Goal: Task Accomplishment & Management: Manage account settings

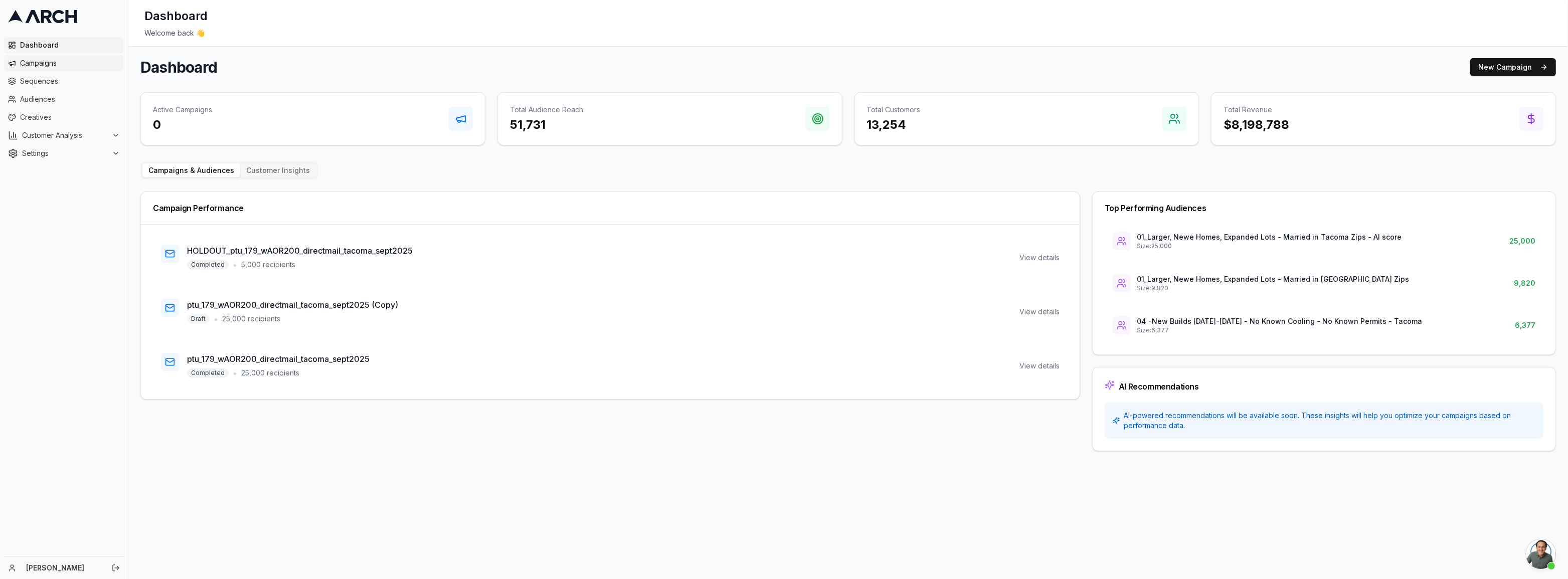
click at [31, 68] on span "Campaigns" at bounding box center [70, 63] width 100 height 10
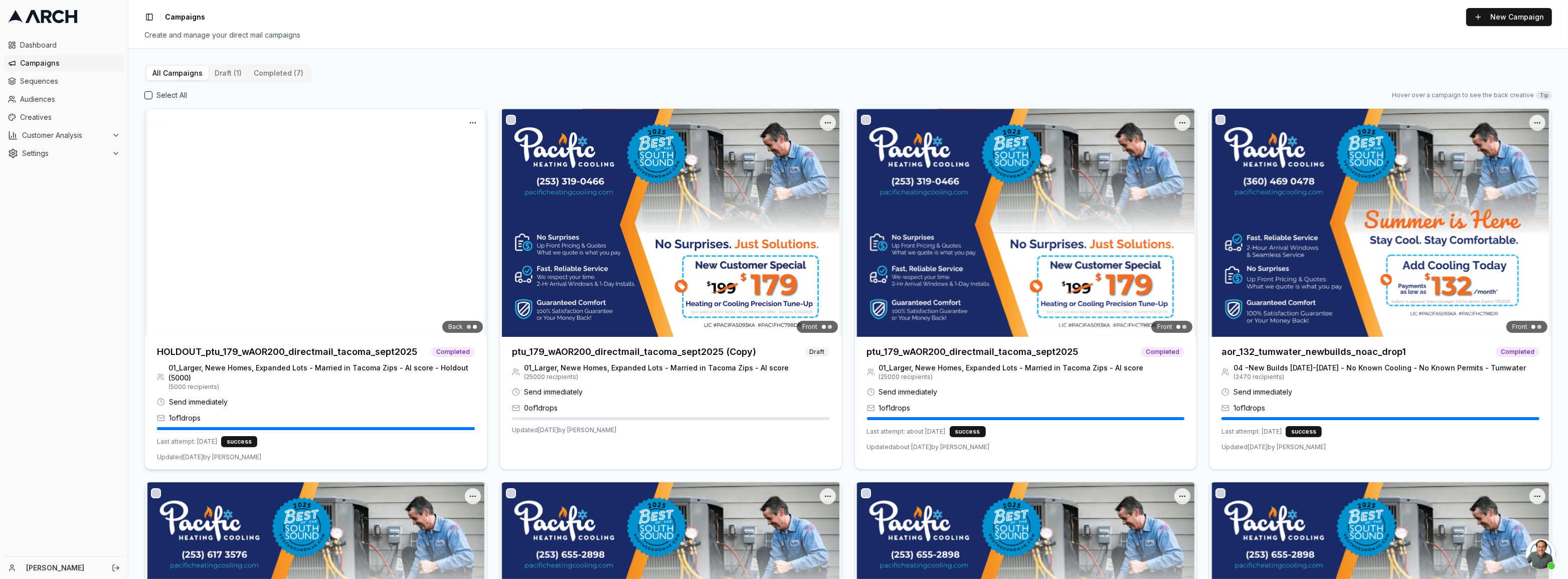
click at [307, 232] on img at bounding box center [316, 222] width 342 height 228
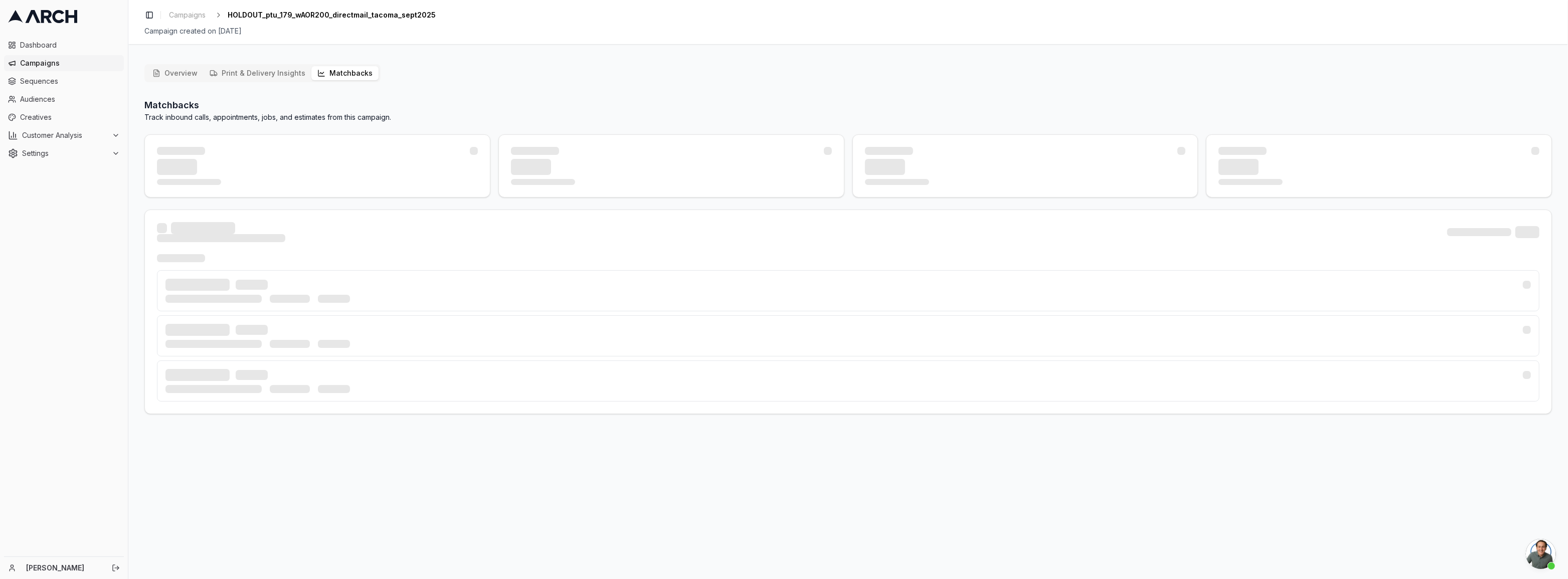
click at [340, 70] on button "Matchbacks" at bounding box center [345, 73] width 67 height 14
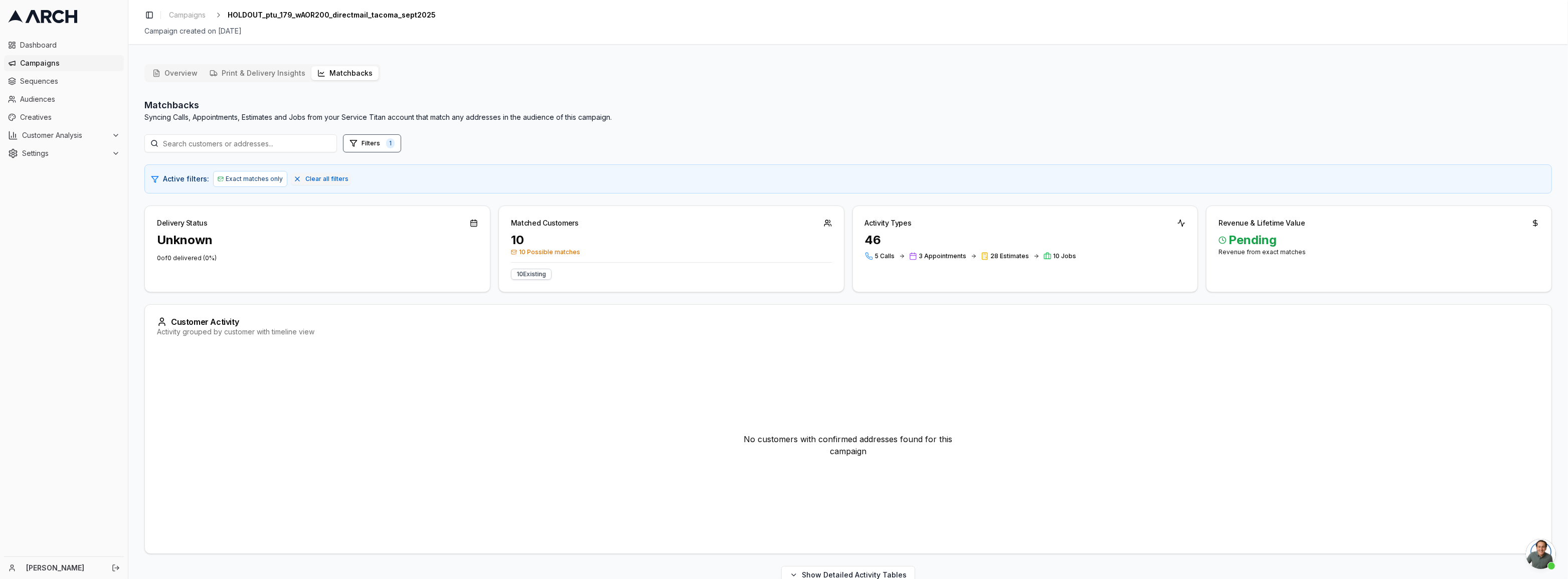
click at [268, 80] on div "Overview Print & Delivery Insights Matchbacks" at bounding box center [262, 73] width 236 height 18
click at [272, 75] on button "Print & Delivery Insights" at bounding box center [257, 73] width 108 height 14
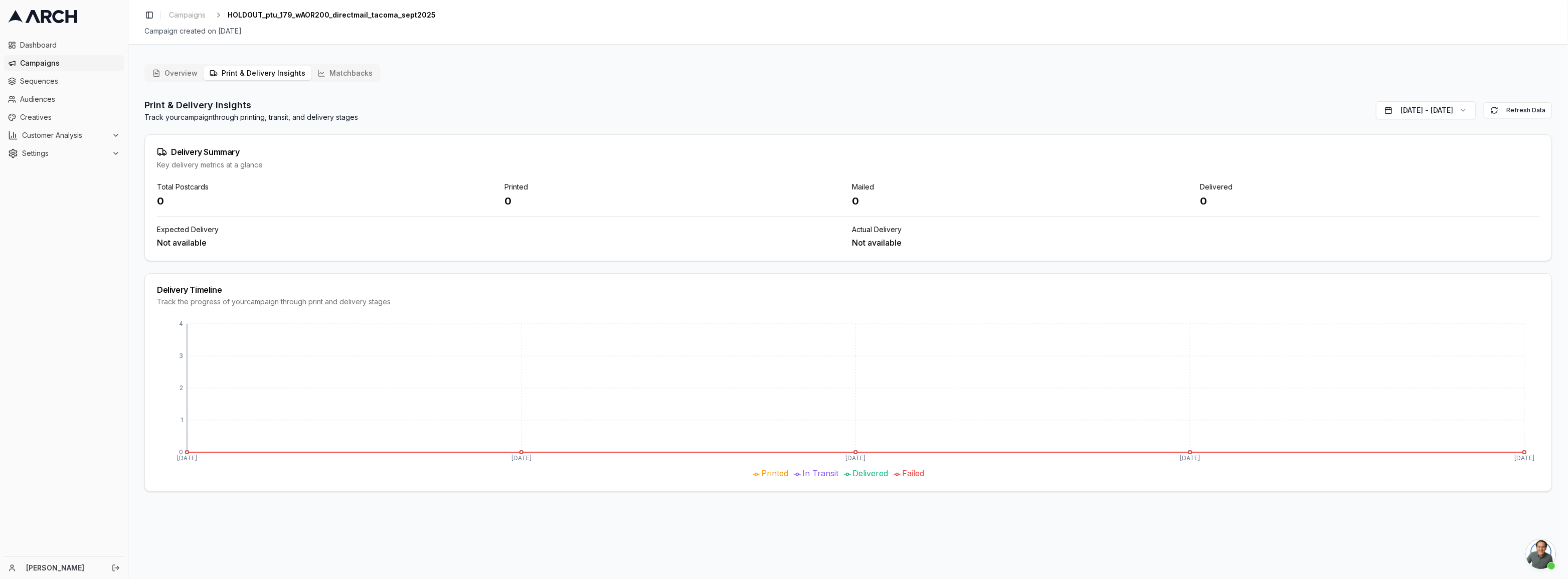
click at [164, 73] on button "Overview" at bounding box center [175, 73] width 57 height 14
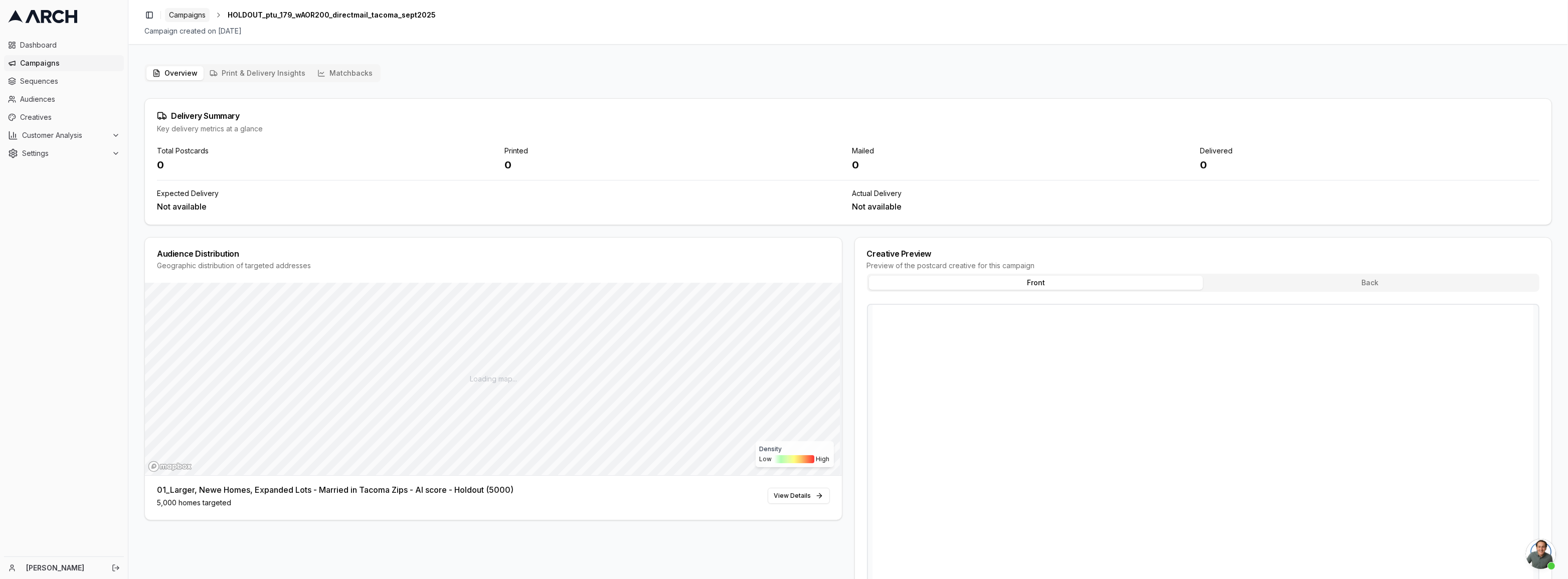
click at [192, 12] on span "Campaigns" at bounding box center [187, 15] width 37 height 10
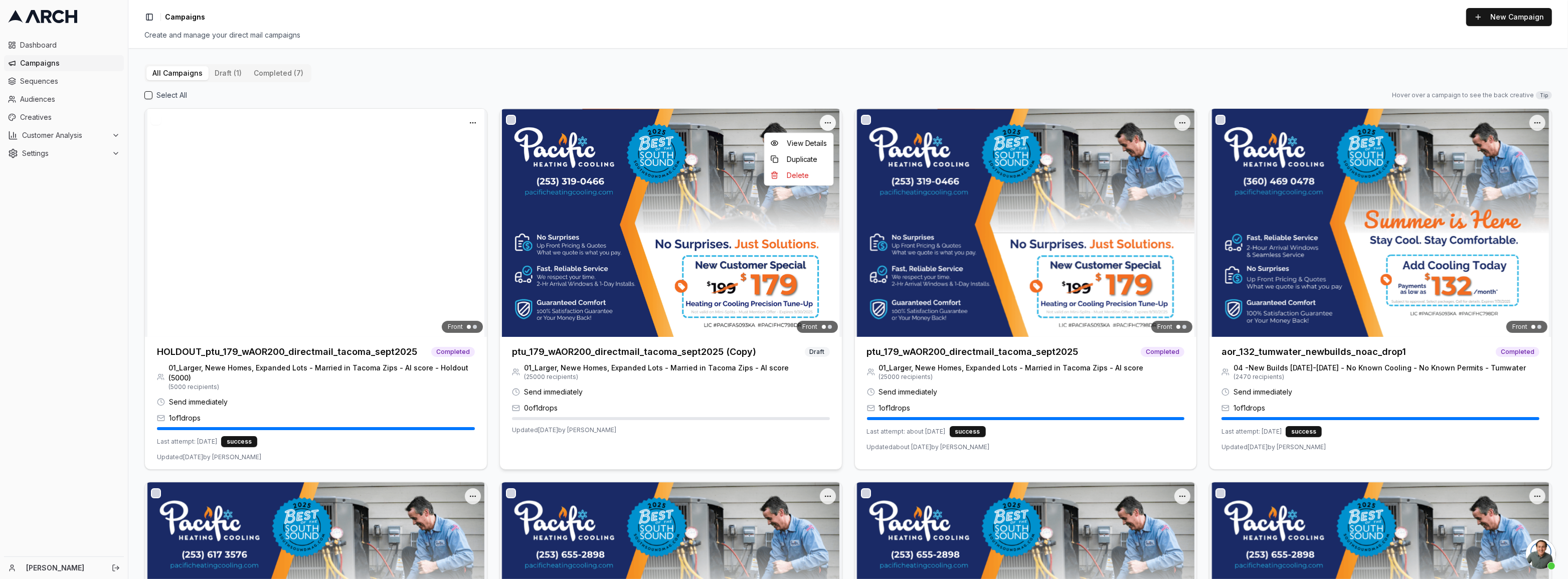
click at [830, 118] on html "Dashboard Campaigns Sequences Audiences Creatives Customer Analysis Settings [P…" at bounding box center [784, 290] width 1568 height 579
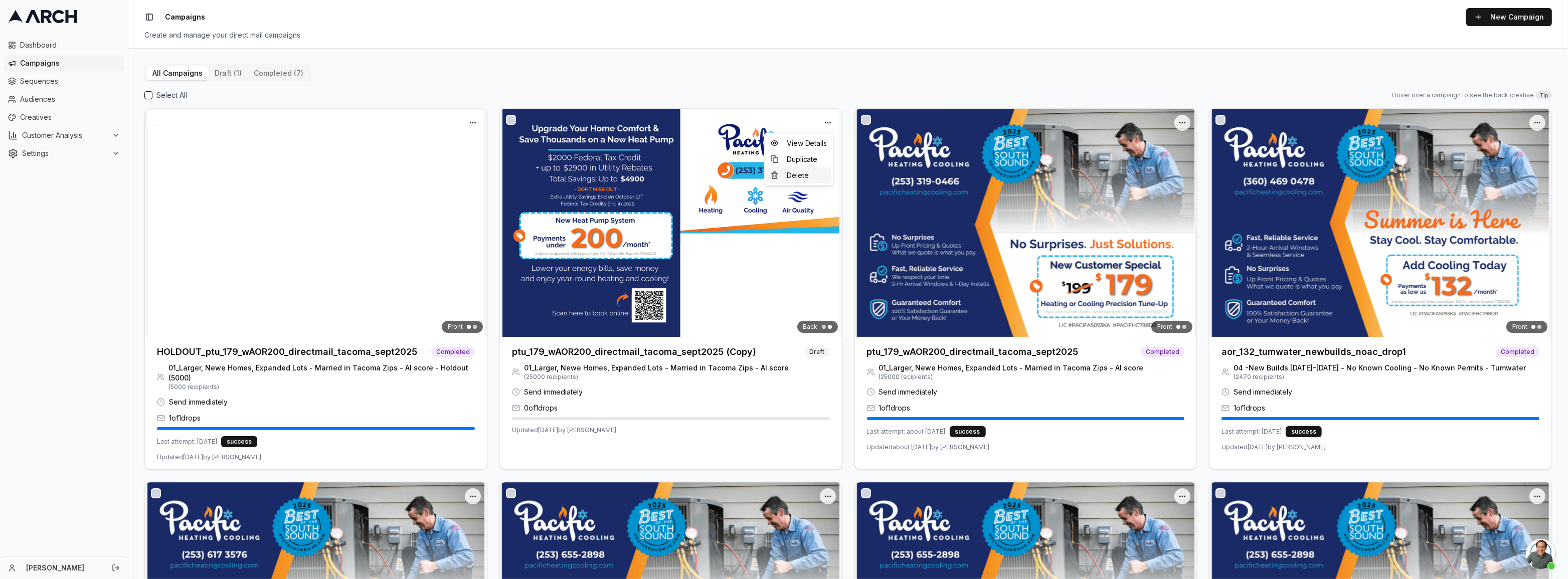
click at [800, 168] on div "Delete" at bounding box center [799, 175] width 65 height 16
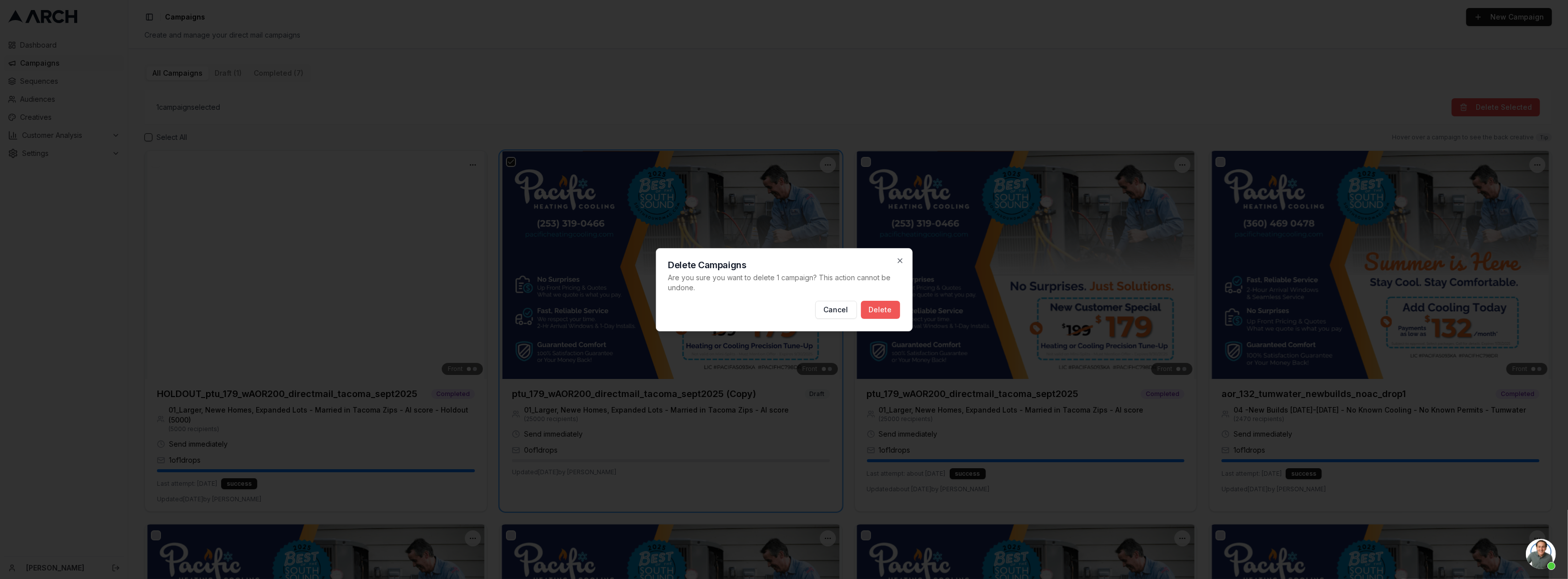
click at [884, 311] on button "Delete" at bounding box center [880, 310] width 39 height 18
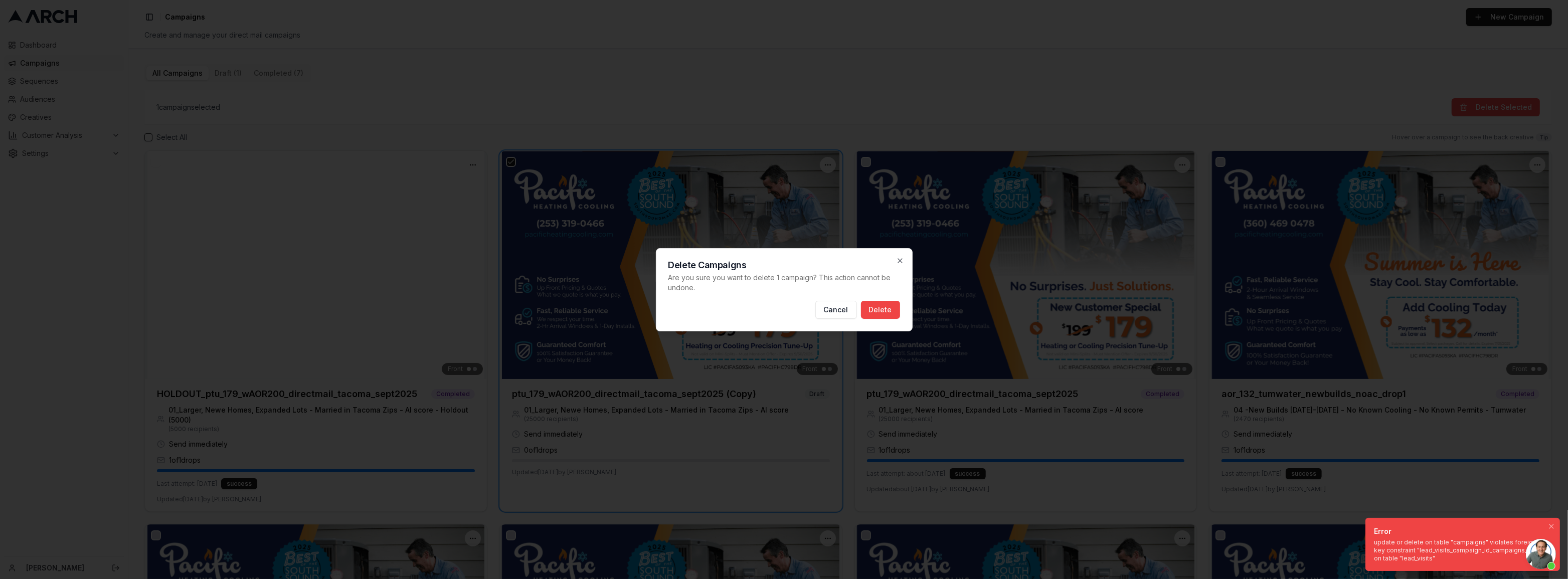
click at [1508, 539] on div "update or delete on table "campaigns" violates foreign key constraint "lead_vis…" at bounding box center [1460, 550] width 174 height 24
click at [837, 307] on button "Cancel" at bounding box center [836, 310] width 41 height 18
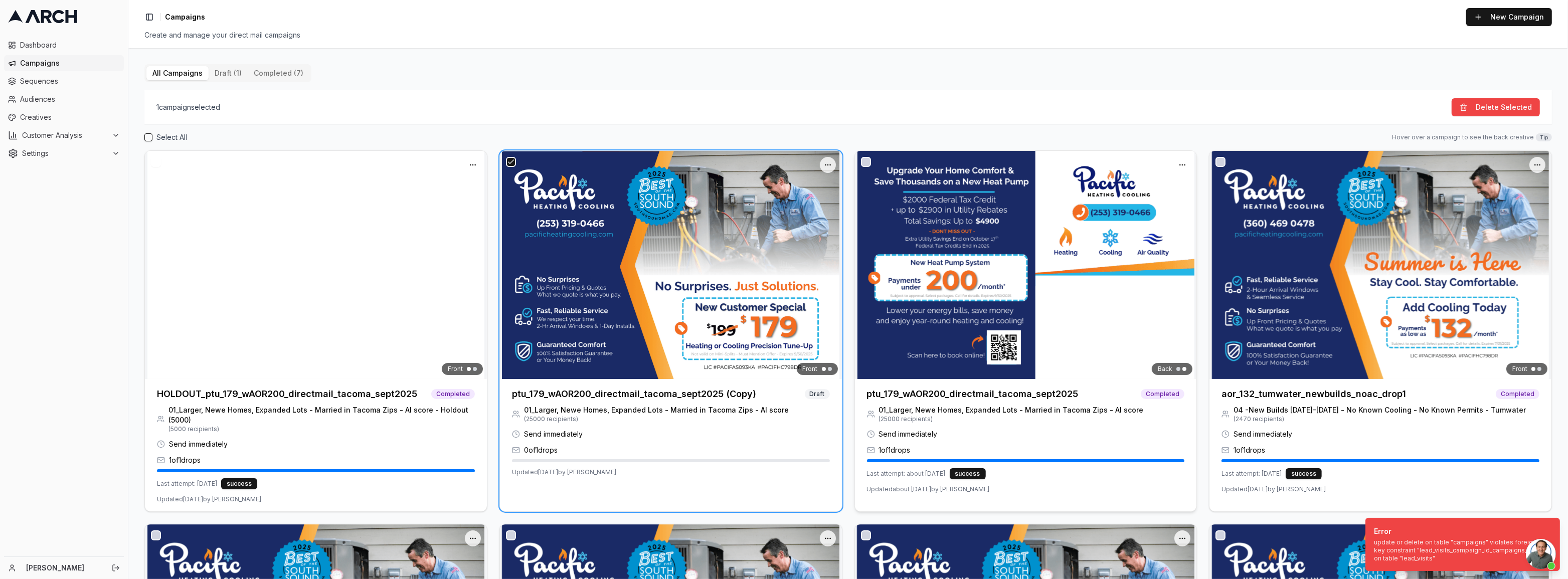
click at [1021, 315] on img at bounding box center [1025, 264] width 342 height 228
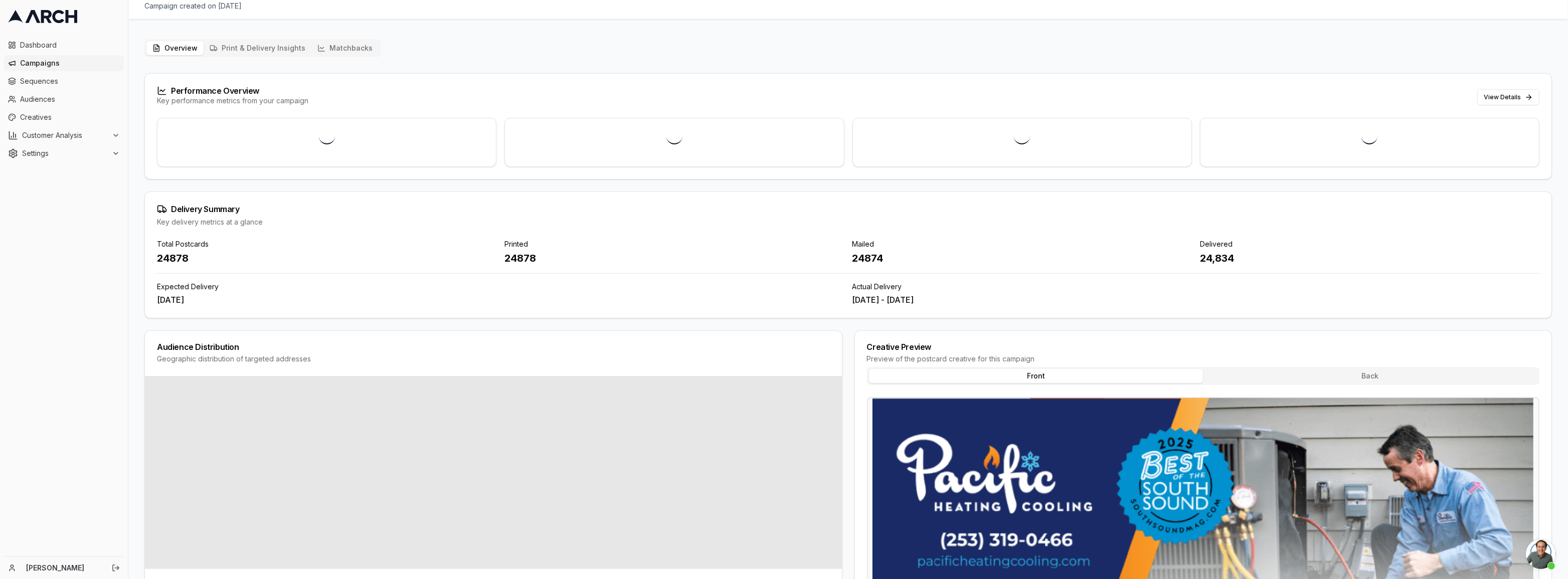
scroll to position [45, 0]
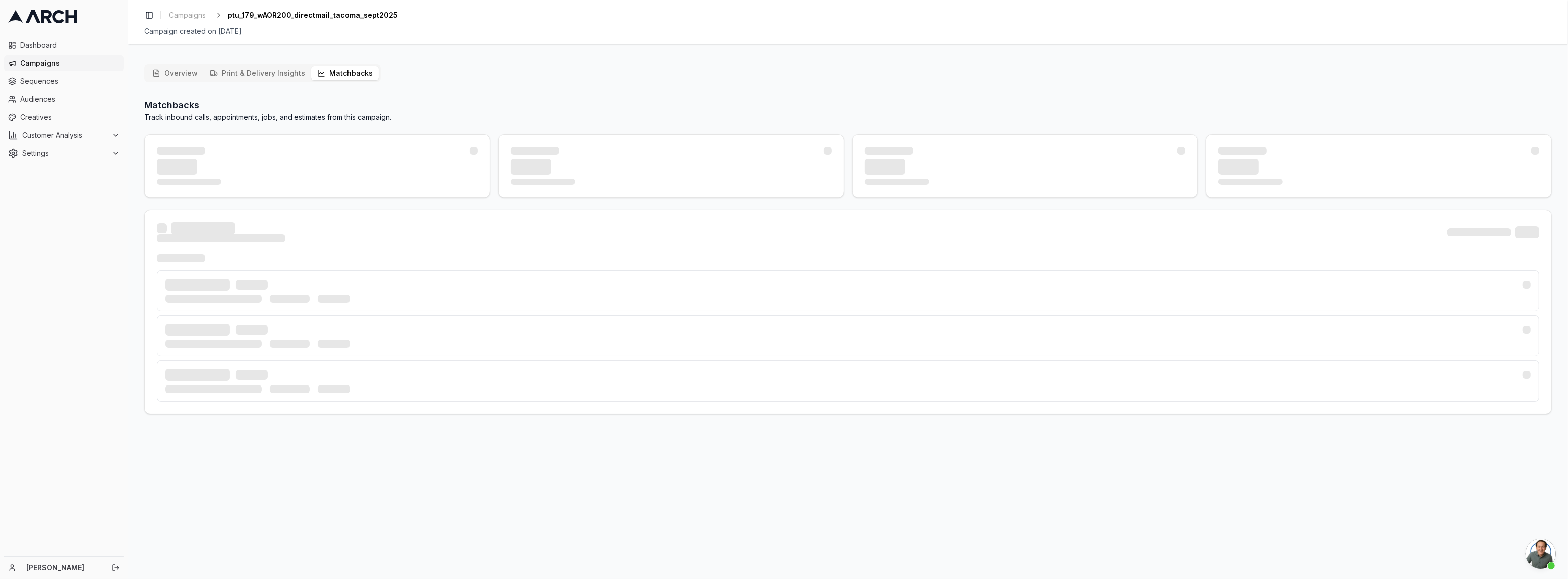
click at [355, 32] on div "Toggle Sidebar Campaigns ptu_179_wAOR200_directmail_tacoma_sept2025 Campaign cr…" at bounding box center [848, 215] width 1440 height 430
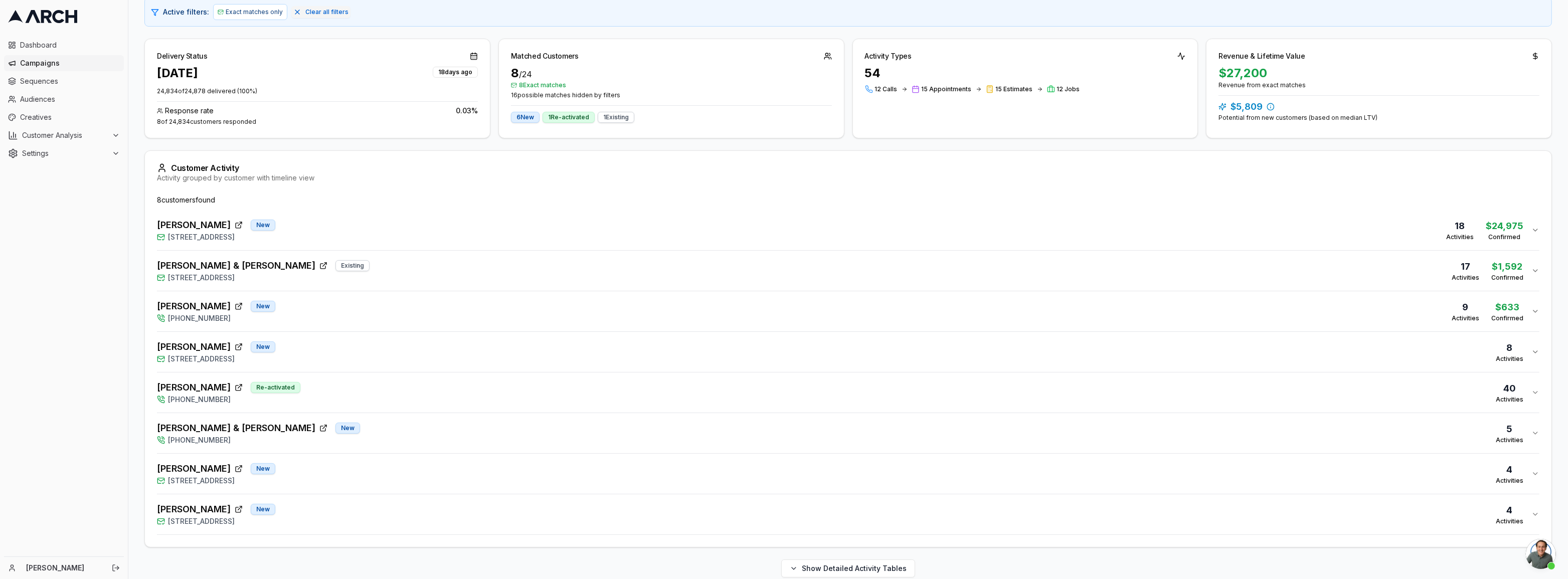
scroll to position [180, 0]
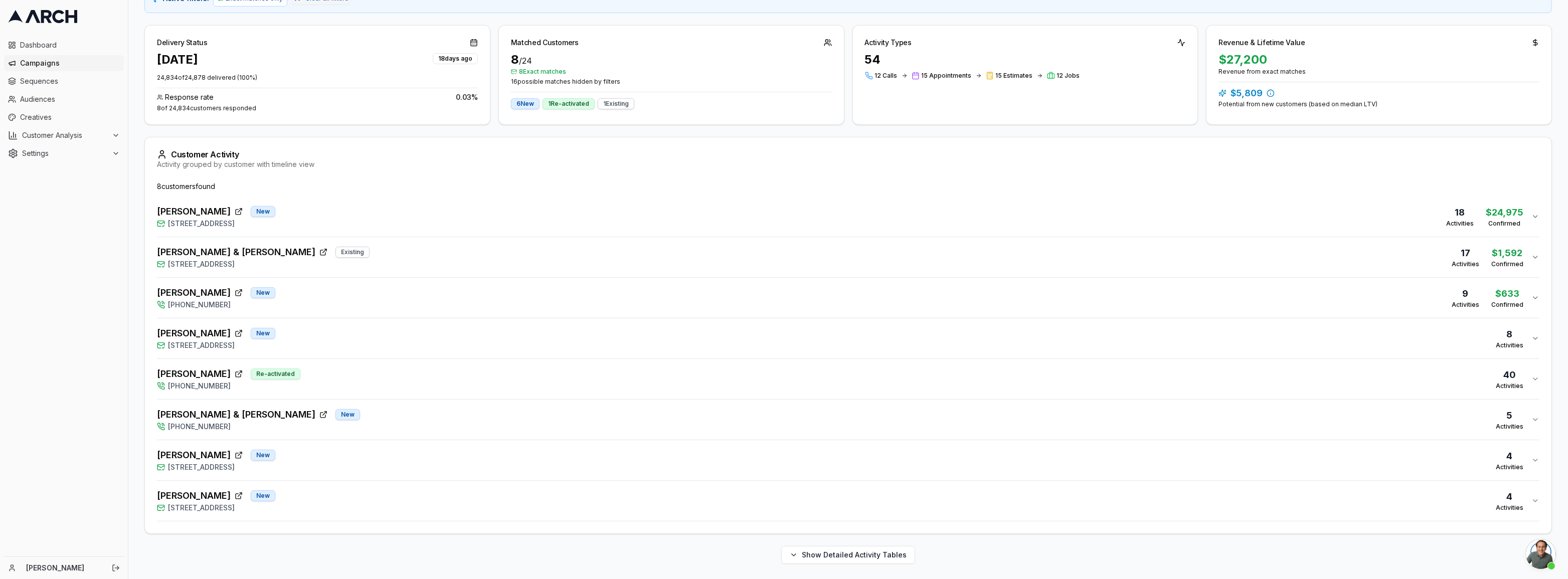
click at [1526, 503] on div "[PERSON_NAME] New [STREET_ADDRESS] Activities" at bounding box center [844, 500] width 1375 height 24
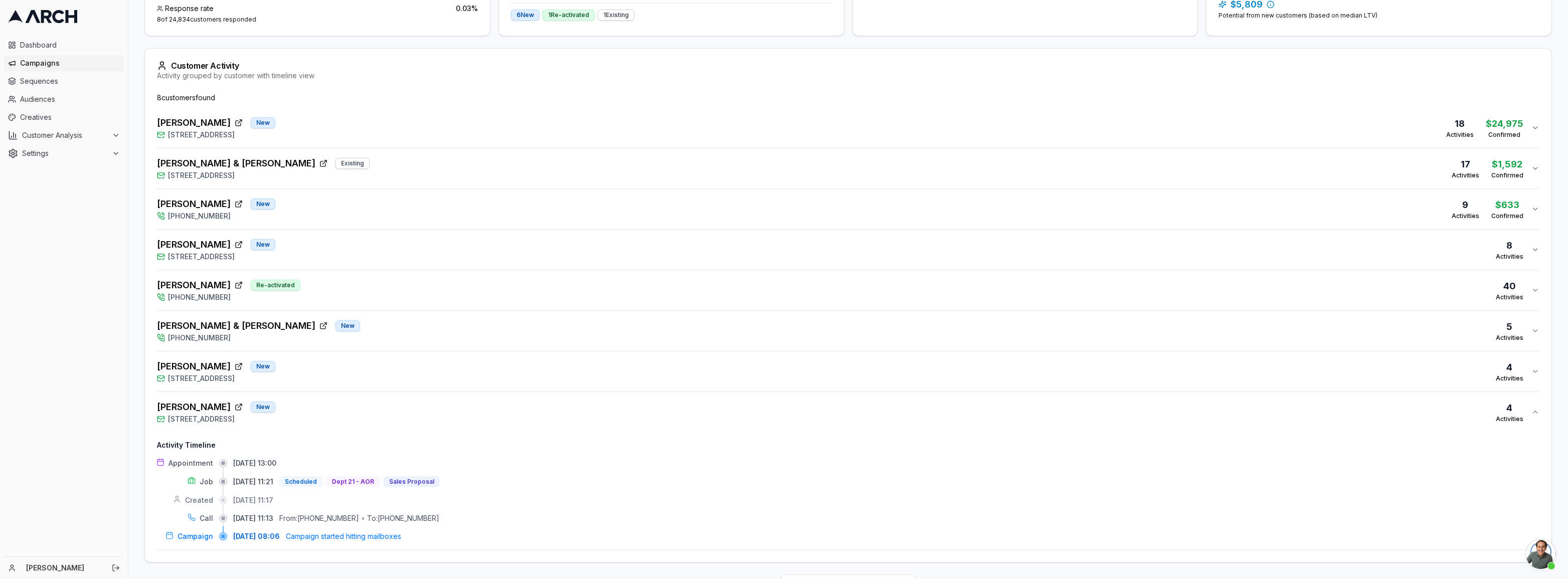
scroll to position [271, 0]
click at [275, 406] on div "[PERSON_NAME] New [STREET_ADDRESS]" at bounding box center [216, 409] width 118 height 24
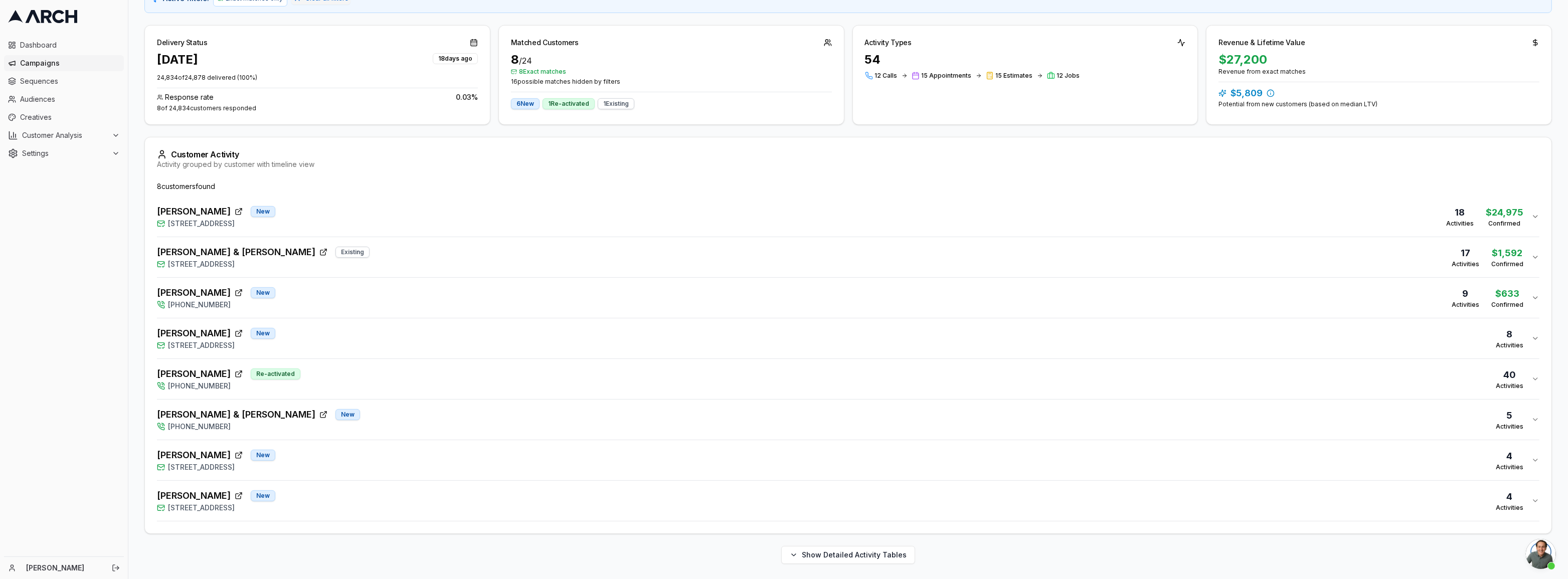
click at [346, 465] on div "[PERSON_NAME] New [STREET_ADDRESS] Activities" at bounding box center [844, 459] width 1375 height 24
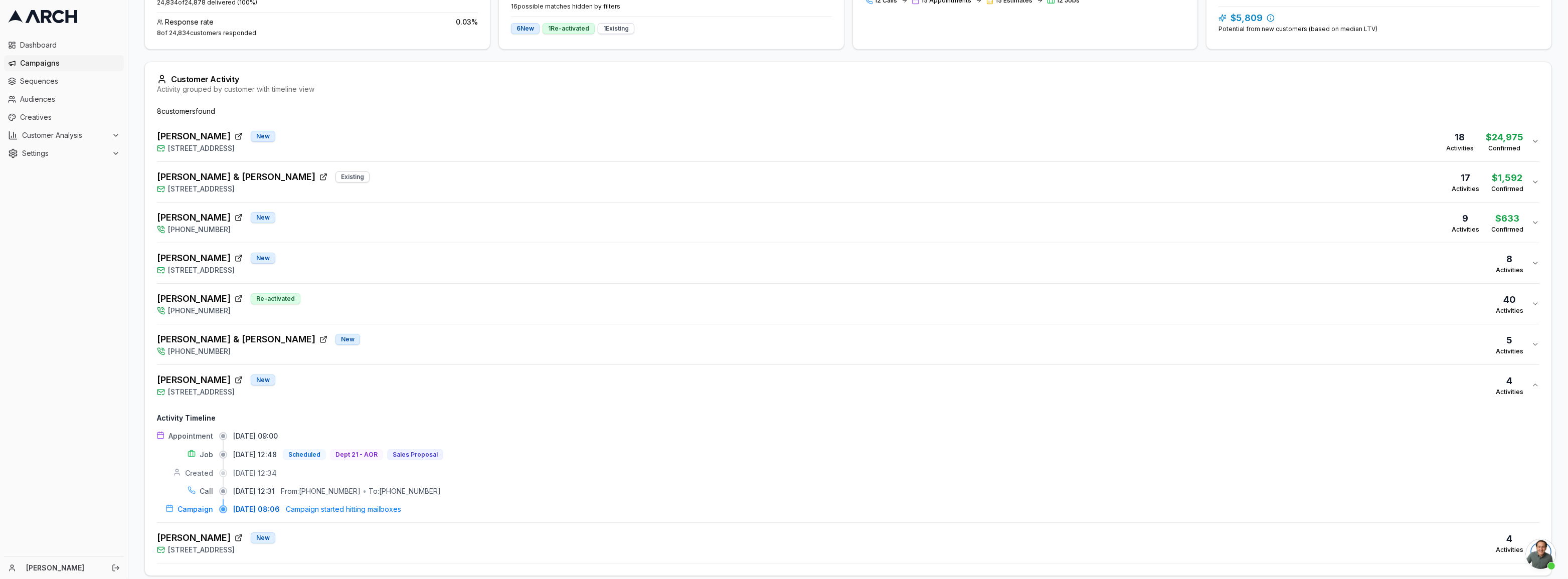
scroll to position [271, 0]
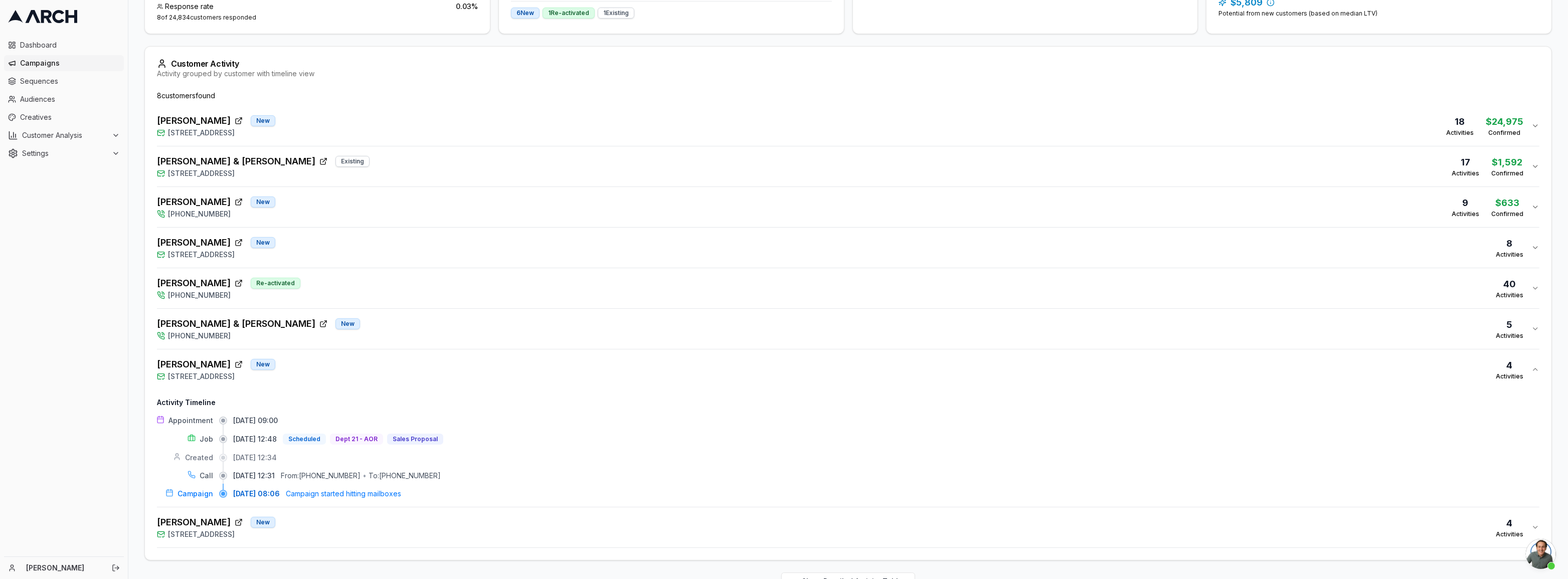
click at [404, 381] on button "[PERSON_NAME] New [STREET_ADDRESS] Activities" at bounding box center [848, 369] width 1383 height 40
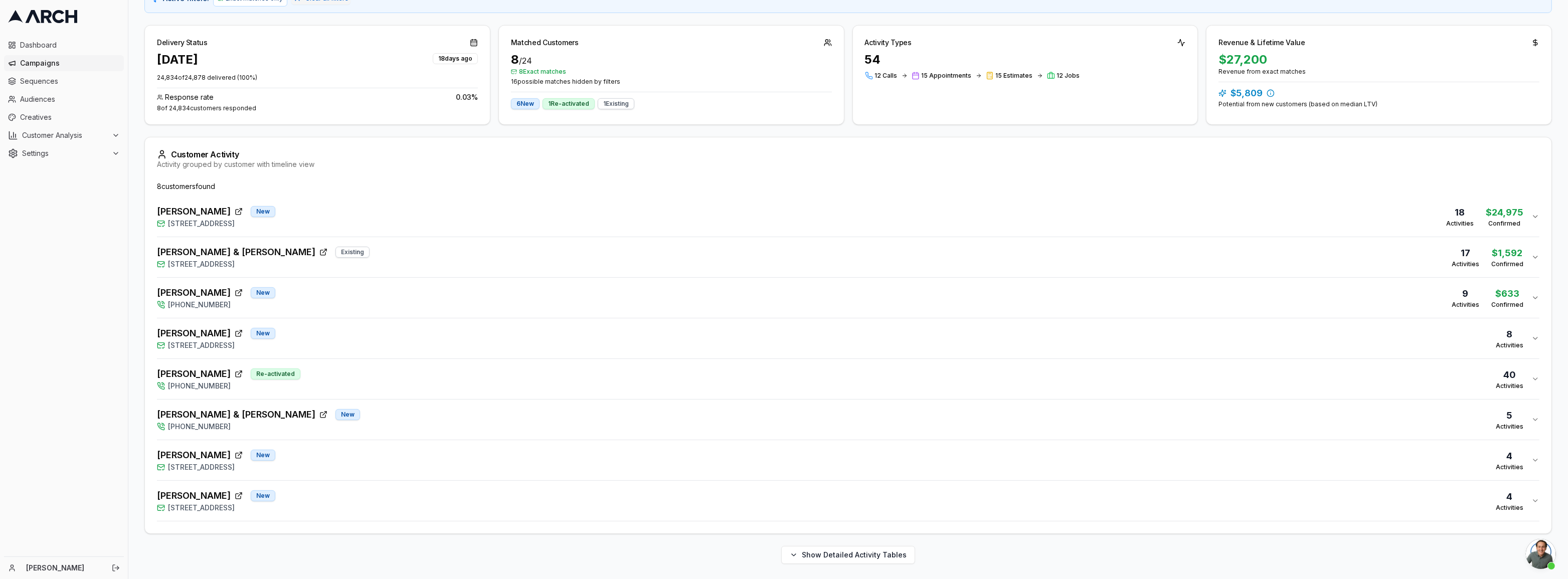
click at [362, 419] on div "[PERSON_NAME] & [PERSON_NAME] New [PHONE_NUMBER] 5 Activities" at bounding box center [844, 419] width 1375 height 24
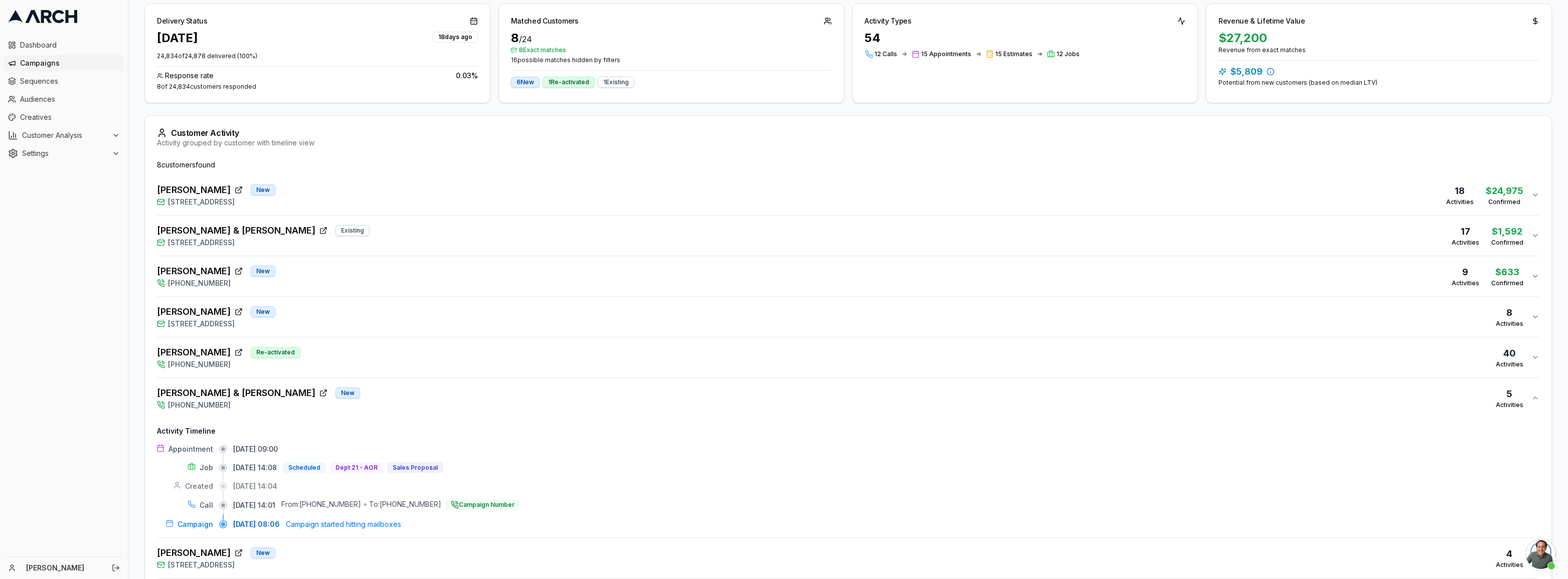
scroll to position [225, 0]
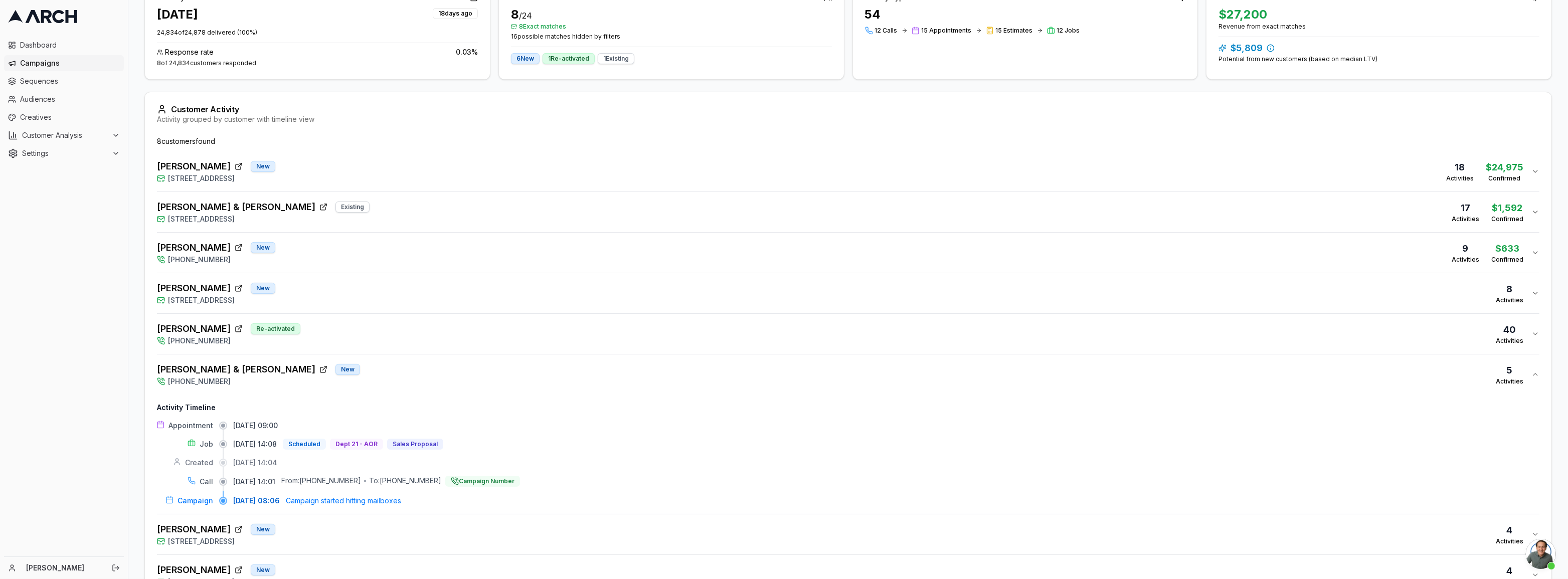
click at [353, 391] on button "[PERSON_NAME] & [PERSON_NAME] New [PHONE_NUMBER] 5 Activities" at bounding box center [848, 374] width 1383 height 40
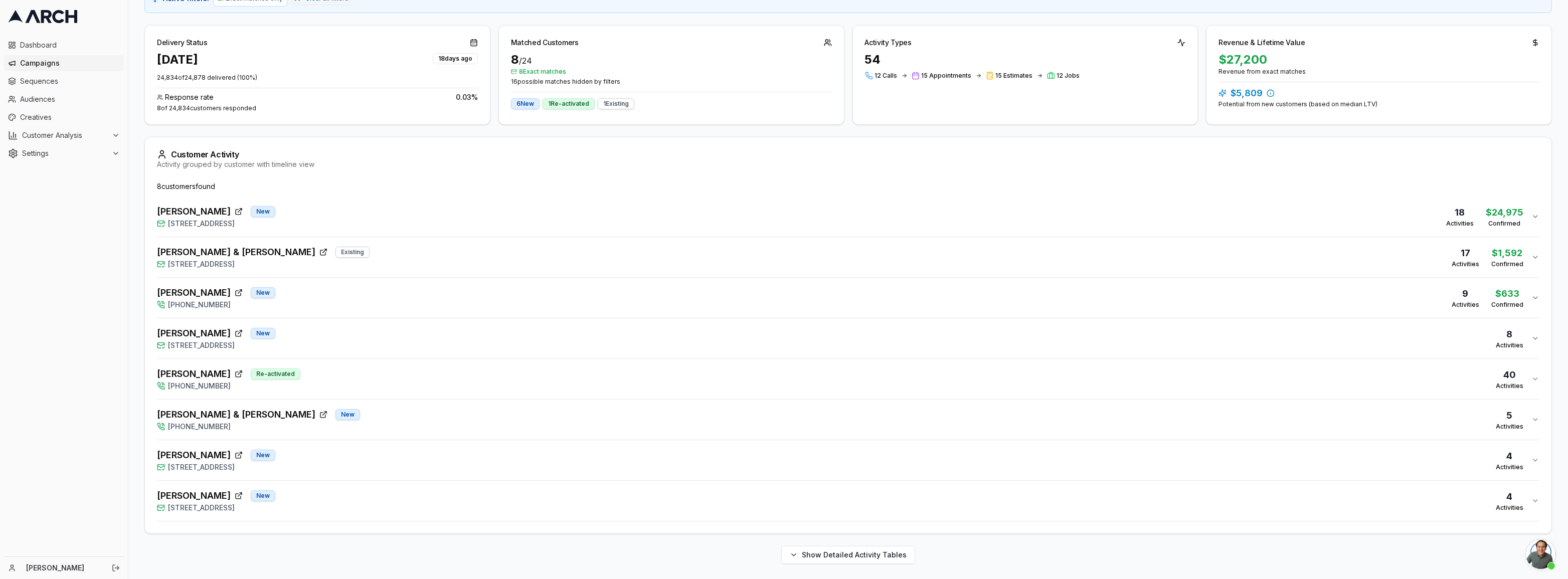
click at [353, 383] on div "[PERSON_NAME] Re-activated [PHONE_NUMBER] 40 Activities" at bounding box center [844, 378] width 1375 height 24
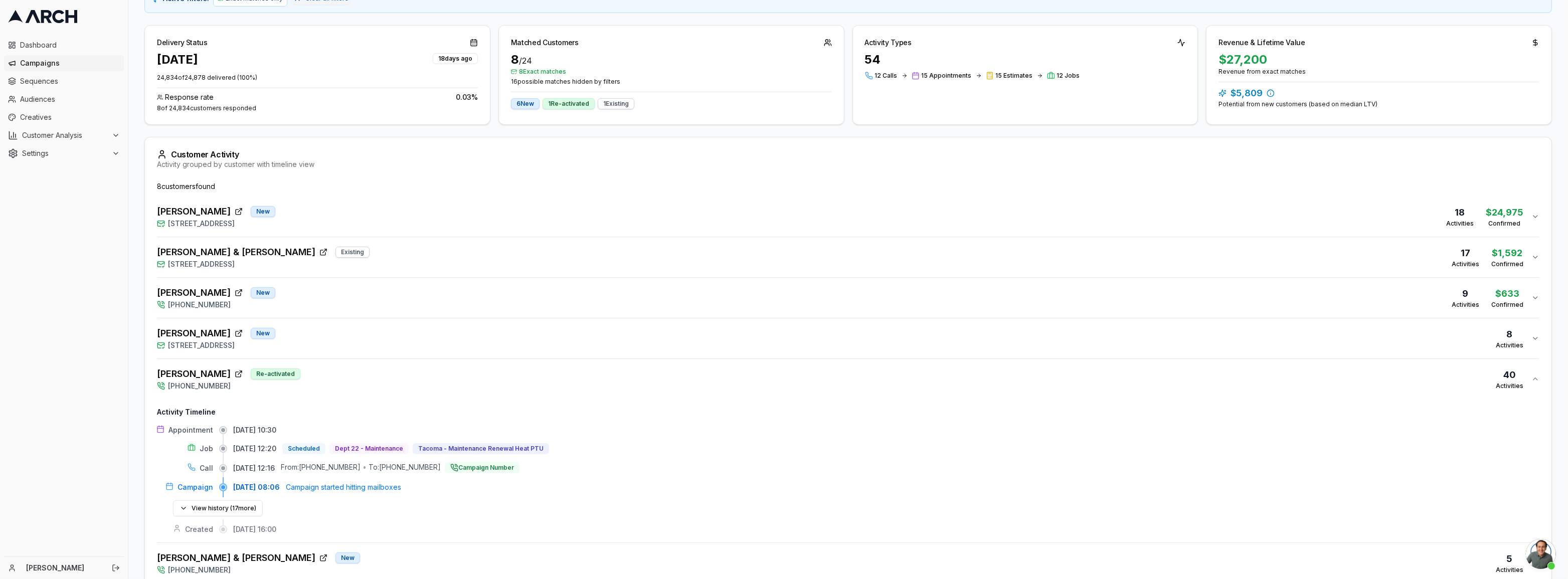
click at [396, 374] on div "[PERSON_NAME] Re-activated [PHONE_NUMBER] 40 Activities" at bounding box center [844, 378] width 1375 height 24
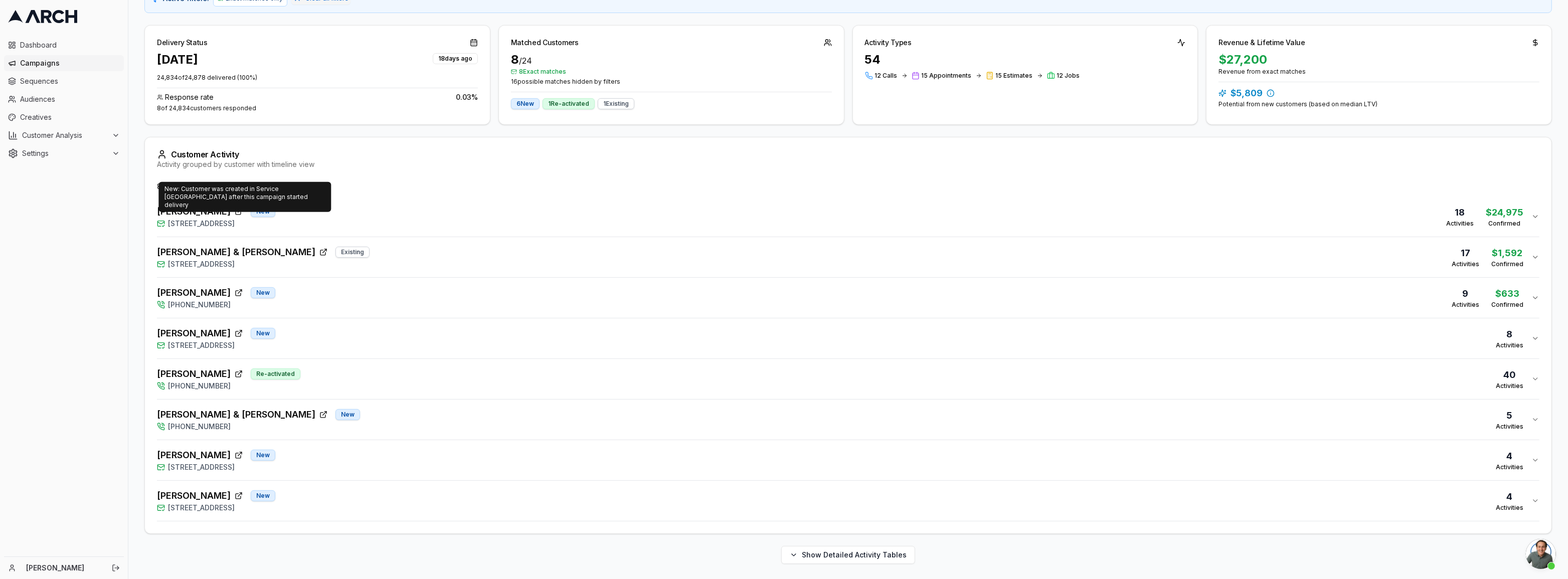
click at [377, 213] on div "[PERSON_NAME] [GEOGRAPHIC_DATA][STREET_ADDRESS] 18 Activities $24,975 Confirmed" at bounding box center [844, 216] width 1375 height 24
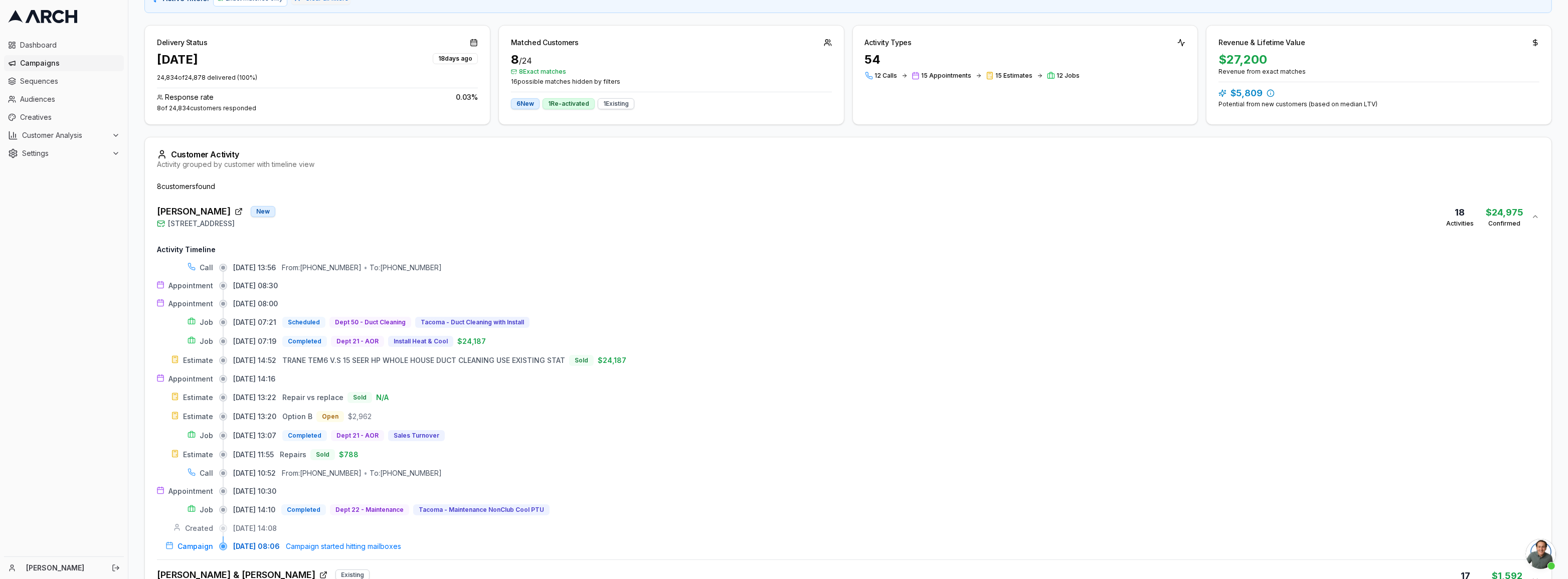
click at [350, 218] on div "[PERSON_NAME] [GEOGRAPHIC_DATA][STREET_ADDRESS] 18 Activities $24,975 Confirmed" at bounding box center [844, 216] width 1375 height 24
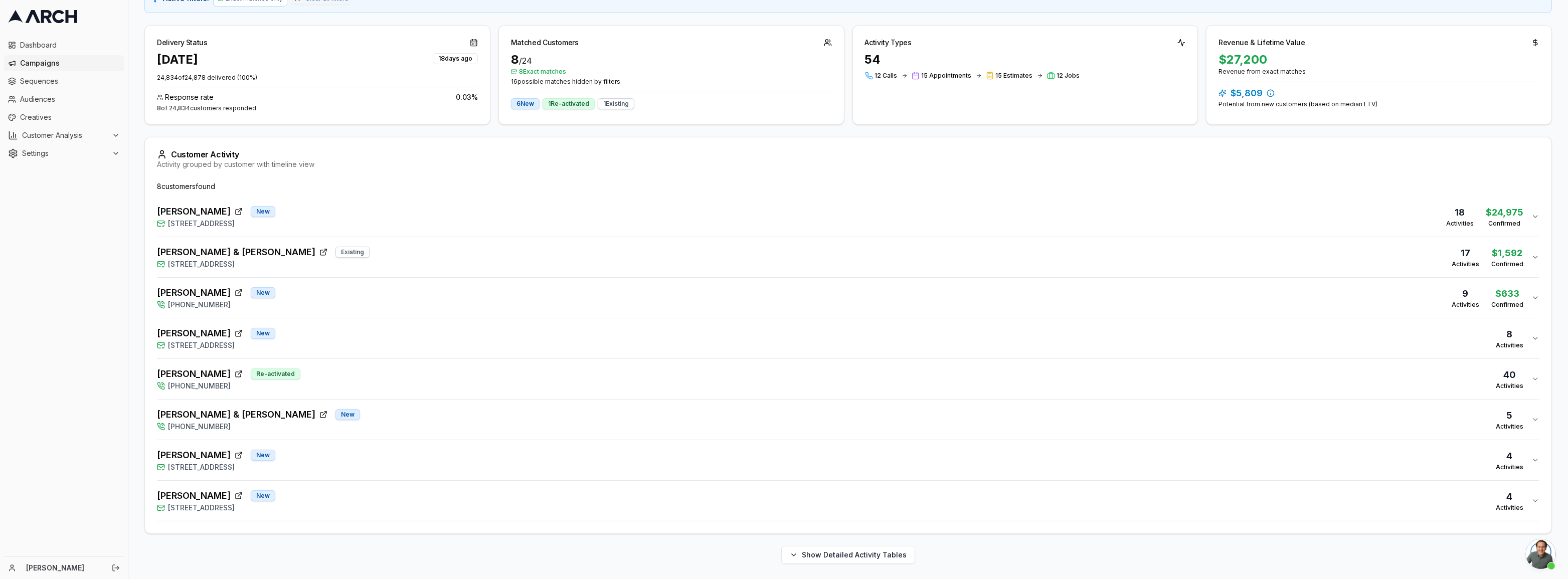
click at [391, 257] on div "[PERSON_NAME] & [PERSON_NAME] Existing [STREET_ADDRESS] 17 Activities $1,592 Co…" at bounding box center [844, 257] width 1375 height 24
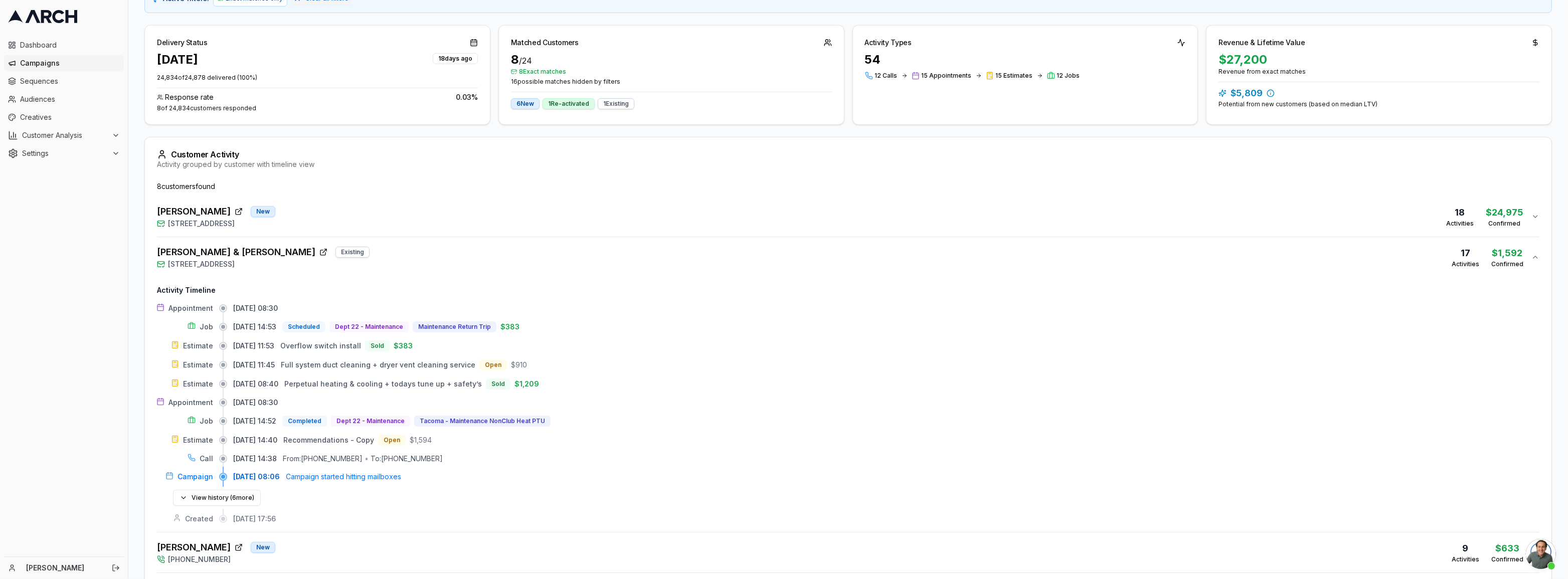
click at [391, 255] on div "[PERSON_NAME] & [PERSON_NAME] Existing [STREET_ADDRESS] 17 Activities $1,592 Co…" at bounding box center [844, 257] width 1375 height 24
